Goal: Task Accomplishment & Management: Complete application form

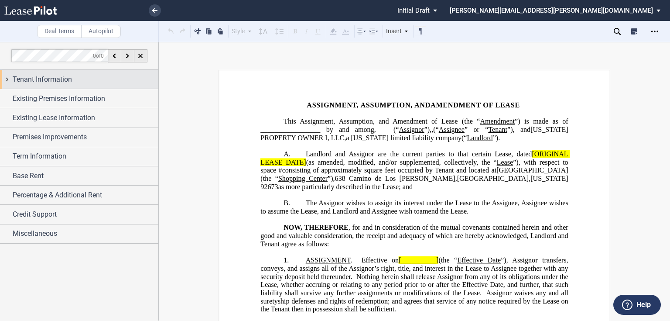
click at [32, 82] on span "Tenant Information" at bounding box center [42, 79] width 59 height 10
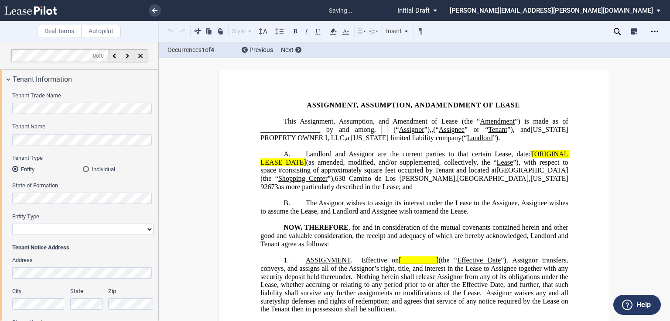
click at [38, 228] on select "Corporation Limited Liability Company General Partnership Limited Partnership O…" at bounding box center [82, 228] width 141 height 11
select select "limited liability company"
click at [12, 223] on select "Corporation Limited Liability Company General Partnership Limited Partnership O…" at bounding box center [82, 228] width 141 height 11
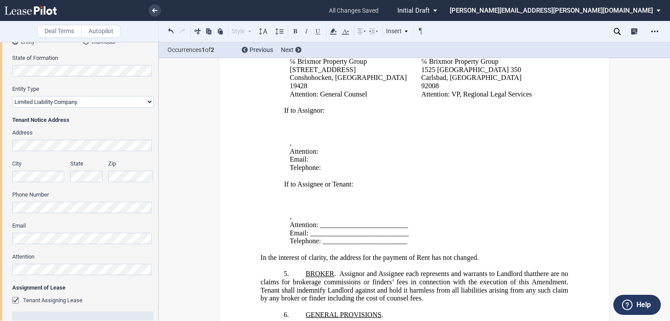
scroll to position [140, 0]
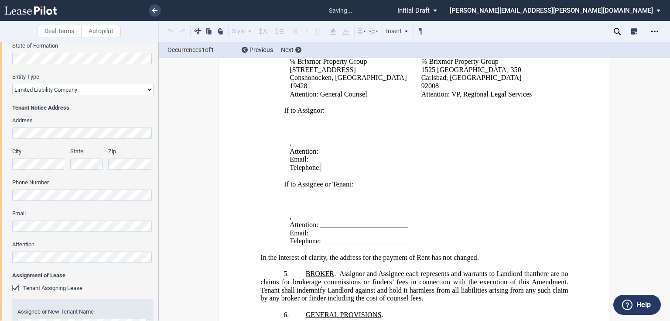
click at [1, 195] on div "Tenant Trade Name Tenant Name Tenant Type Entity Individual State of Formation …" at bounding box center [79, 218] width 158 height 539
drag, startPoint x: 320, startPoint y: 236, endPoint x: 407, endPoint y: 236, distance: 86.4
click at [407, 237] on p "Telephone: ________________________" at bounding box center [419, 241] width 258 height 8
click at [0, 223] on html ".bocls-1{fill:#26354a;fill-rule:evenodd} Loading... × all changes saved Pending…" at bounding box center [335, 160] width 670 height 321
drag, startPoint x: 309, startPoint y: 226, endPoint x: 405, endPoint y: 229, distance: 96.9
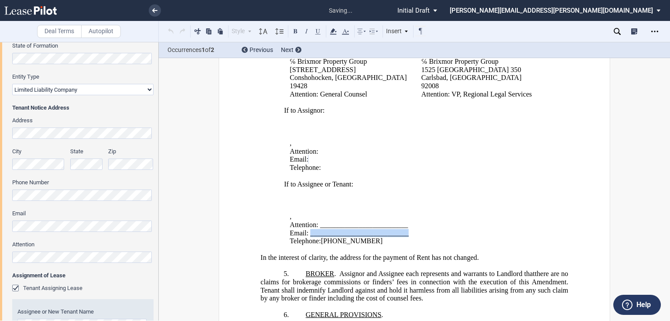
click at [405, 229] on span "Email: ____________________________" at bounding box center [349, 233] width 119 height 8
click at [53, 250] on div "Attention" at bounding box center [82, 251] width 141 height 22
click at [0, 258] on html ".bocls-1{fill:#26354a;fill-rule:evenodd} Loading... × all changes saved Pending…" at bounding box center [335, 160] width 670 height 321
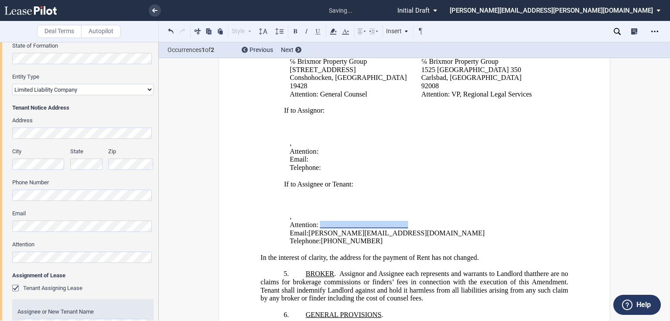
drag, startPoint x: 319, startPoint y: 219, endPoint x: 405, endPoint y: 220, distance: 85.5
click at [405, 221] on span "Attention: _________________________" at bounding box center [349, 225] width 118 height 8
click at [75, 148] on span "State" at bounding box center [76, 151] width 13 height 7
click at [6, 134] on div "Tenant Trade Name Tenant Name Tenant Type Entity Individual State of Formation …" at bounding box center [79, 218] width 158 height 539
click at [210, 192] on div "!!CUSTOM_FOOTER_DISTANCE_0.1!! !!CUSTOM_FOOTER_START!! ﻿ !!CUSTOM_PAGE_NUMBER:T…" at bounding box center [414, 203] width 511 height 1104
